Goal: Task Accomplishment & Management: Complete application form

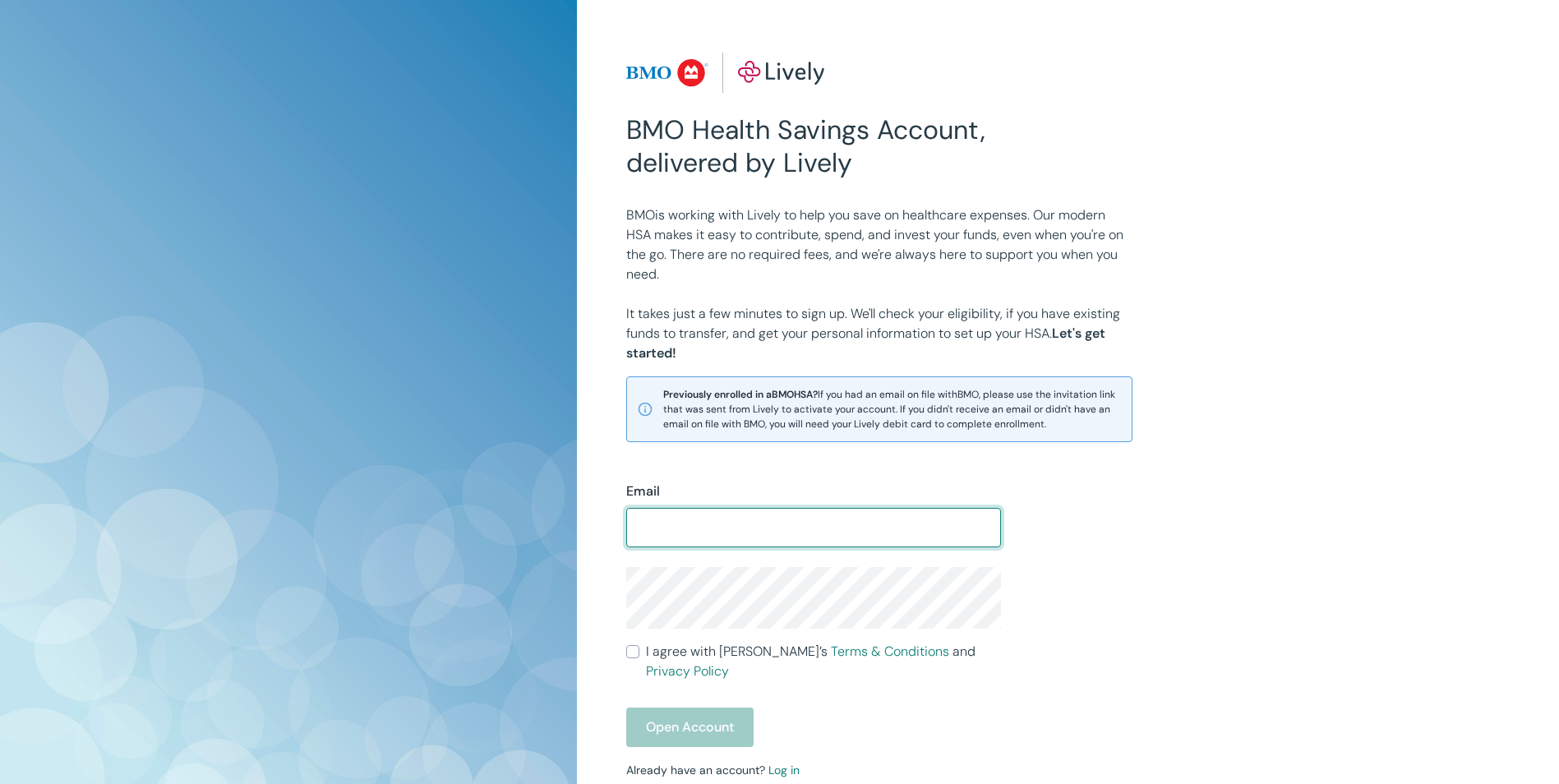
click at [689, 534] on input "Email" at bounding box center [814, 527] width 375 height 33
type input "[EMAIL_ADDRESS][DOMAIN_NAME]"
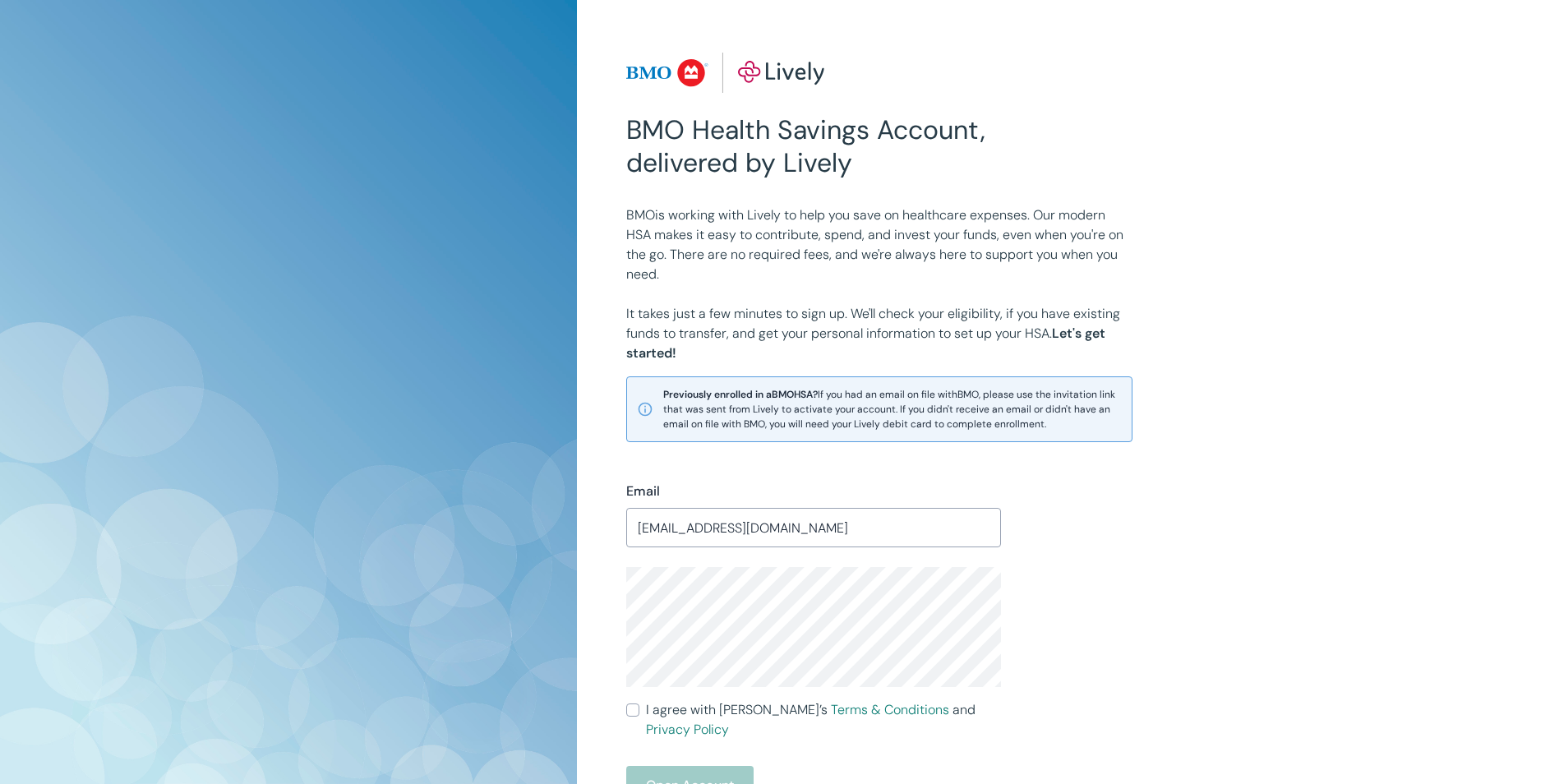
click at [639, 709] on label "I agree with Lively’s Terms & Conditions and Privacy Policy" at bounding box center [814, 720] width 375 height 39
click at [639, 709] on input "I agree with Lively’s Terms & Conditions and Privacy Policy" at bounding box center [633, 710] width 13 height 13
checkbox input "true"
click at [680, 766] on button "Open Account" at bounding box center [689, 786] width 128 height 39
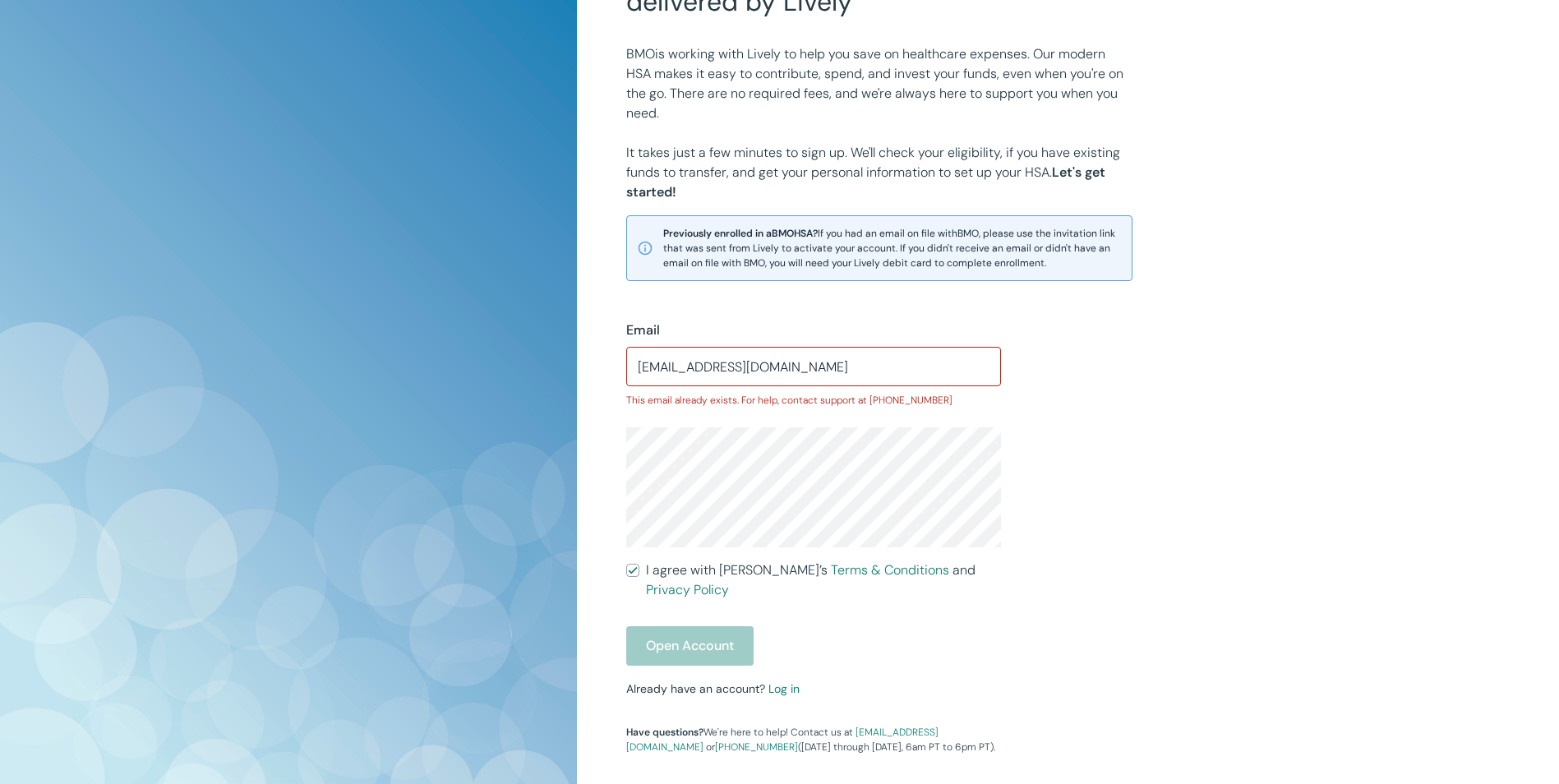
scroll to position [165, 0]
click at [789, 678] on link "Log in" at bounding box center [784, 685] width 31 height 15
